Goal: Complete application form: Complete application form

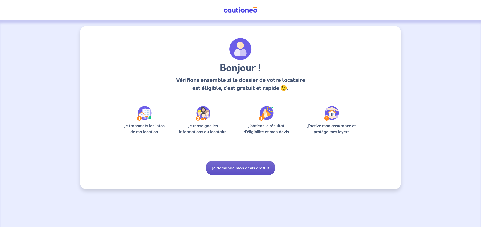
click at [248, 171] on button "Je demande mon devis gratuit" at bounding box center [240, 168] width 70 height 15
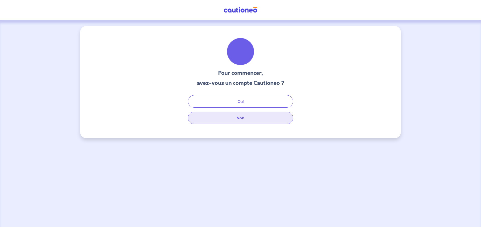
click at [229, 120] on button "Non" at bounding box center [240, 118] width 105 height 13
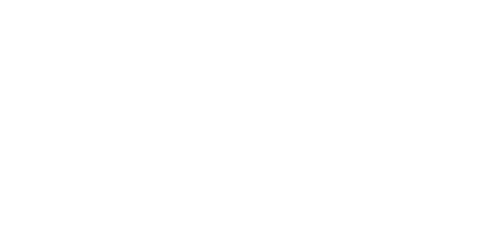
select select "FR"
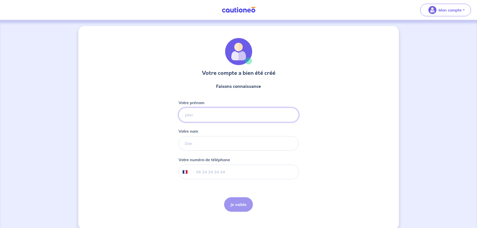
click at [202, 116] on input "Votre prénom" at bounding box center [238, 115] width 120 height 15
type input "[PERSON_NAME]"
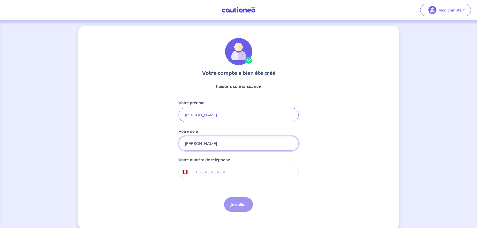
type input "[PERSON_NAME]"
type input "+3"
select select "ZZ"
type input "+35"
select select "LU"
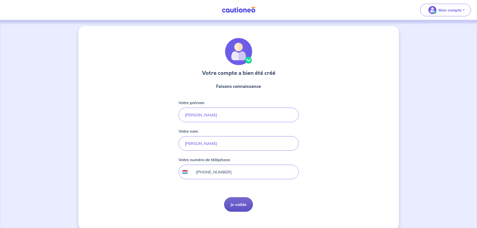
type input "[PHONE_NUMBER]"
click at [245, 205] on button "Je valide" at bounding box center [238, 204] width 29 height 15
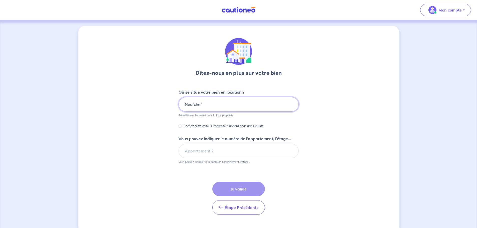
click at [222, 105] on input "Neufchef" at bounding box center [238, 104] width 120 height 15
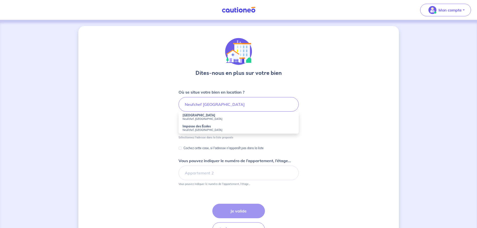
click at [199, 119] on small "Neufchef, [GEOGRAPHIC_DATA]" at bounding box center [238, 119] width 112 height 4
type input "[GEOGRAPHIC_DATA], [GEOGRAPHIC_DATA], [GEOGRAPHIC_DATA]"
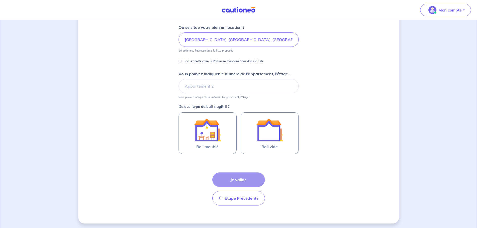
scroll to position [66, 0]
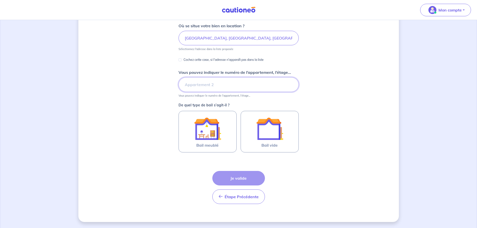
click at [205, 86] on input "Vous pouvez indiquer le numéro de l’appartement, l’étage..." at bounding box center [238, 84] width 120 height 15
click at [213, 85] on input "Vous pouvez indiquer le numéro de l’appartement, l’étage..." at bounding box center [238, 84] width 120 height 15
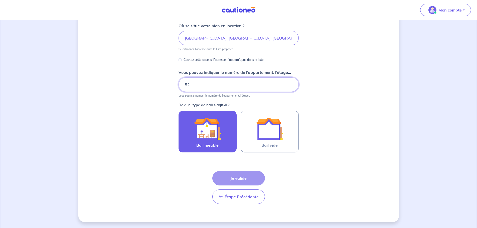
type input "52"
click at [230, 123] on label "Bail meublé" at bounding box center [207, 132] width 58 height 42
click at [0, 0] on input "Bail meublé" at bounding box center [0, 0] width 0 height 0
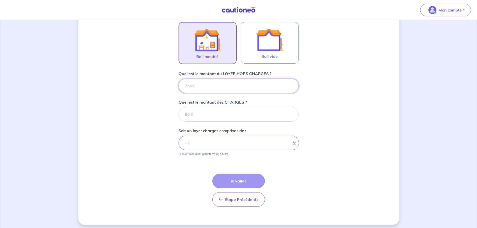
scroll to position [158, 0]
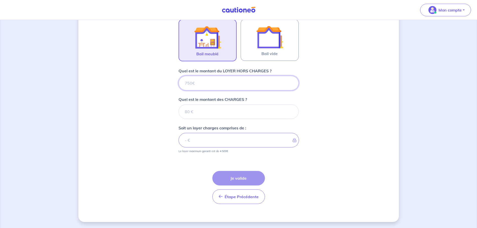
type input "7"
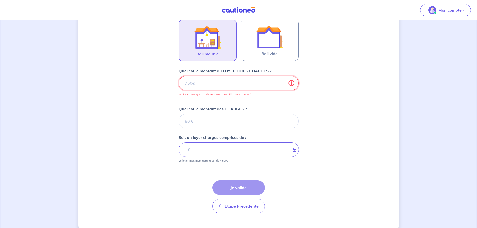
type input "8"
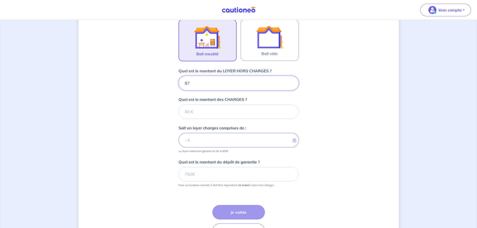
type input "875"
click at [235, 106] on input "Quel est le montant des CHARGES ?" at bounding box center [238, 111] width 120 height 15
type input "89"
type input "964"
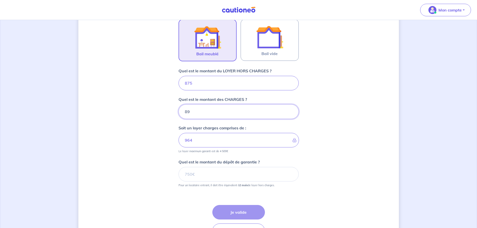
type input "89"
click at [242, 169] on input "Quel est le montant du dépôt de garantie ?" at bounding box center [238, 174] width 120 height 15
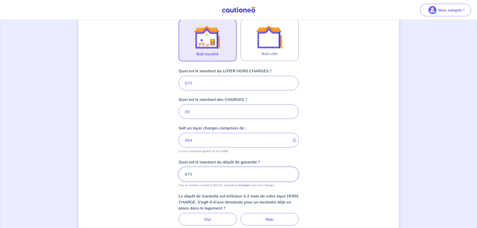
type input "875"
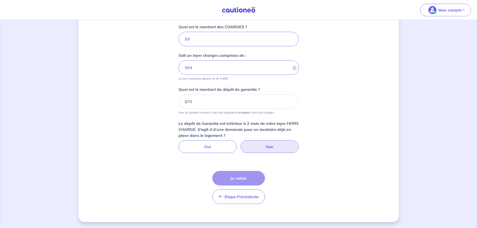
click at [271, 145] on label "Non" at bounding box center [270, 146] width 58 height 13
click at [240, 144] on input "Non" at bounding box center [238, 141] width 3 height 3
radio input "true"
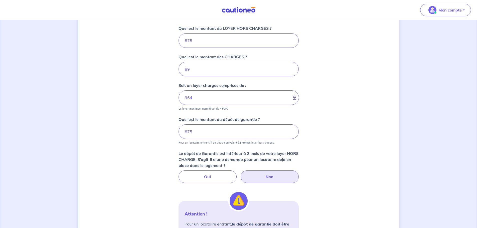
scroll to position [199, 0]
drag, startPoint x: 197, startPoint y: 131, endPoint x: 163, endPoint y: 134, distance: 33.7
click at [163, 134] on div "Dites-nous en plus sur votre bien Où se situe votre bien en location ? [GEOGRAP…" at bounding box center [238, 87] width 320 height 521
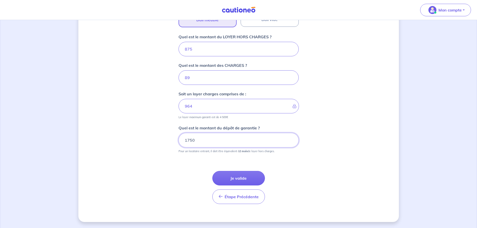
scroll to position [192, 0]
type input "1750"
click at [234, 182] on button "Je valide" at bounding box center [238, 178] width 53 height 15
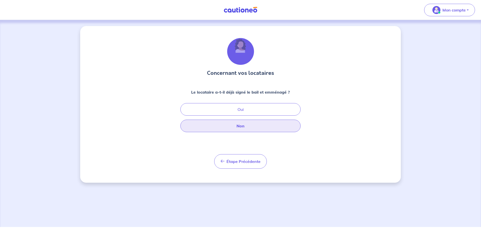
click at [212, 128] on button "Non" at bounding box center [240, 126] width 120 height 13
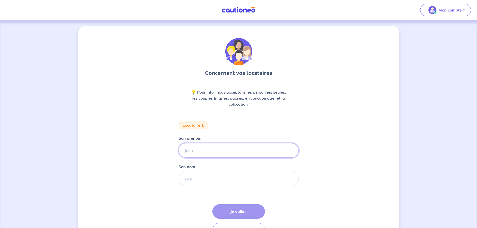
click at [216, 153] on input "Son prénom" at bounding box center [238, 150] width 120 height 15
click at [235, 212] on div "Étape Précédente Précédent Je valide Je valide" at bounding box center [238, 220] width 53 height 33
click at [235, 211] on div "Étape Précédente Précédent Je valide Je valide" at bounding box center [238, 220] width 53 height 33
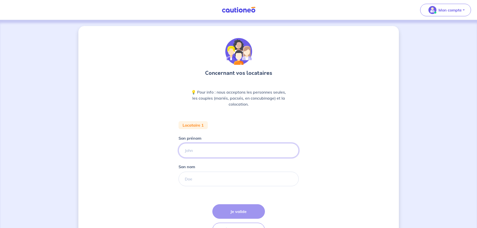
click at [224, 152] on input "Son prénom" at bounding box center [238, 150] width 120 height 15
type input "p"
click at [223, 170] on div "Son nom" at bounding box center [238, 175] width 120 height 23
click at [225, 179] on input "Son nom" at bounding box center [238, 179] width 120 height 15
type input "p"
